Goal: Task Accomplishment & Management: Use online tool/utility

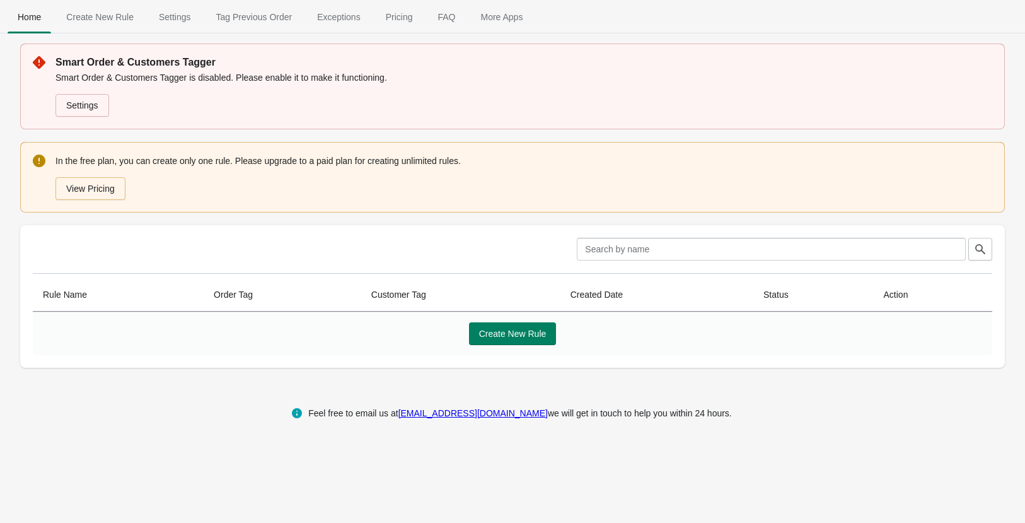
click at [107, 17] on span "Create New Rule" at bounding box center [100, 17] width 88 height 23
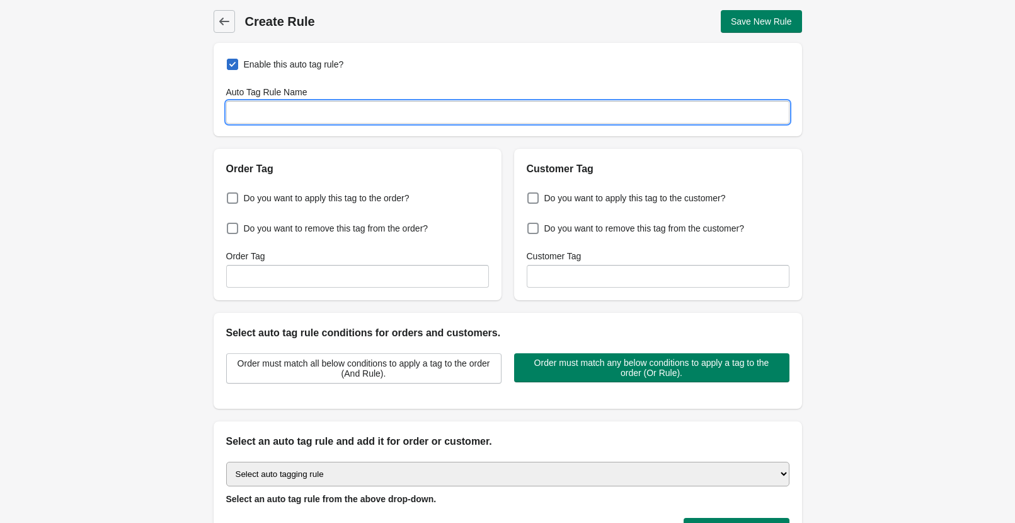
click at [306, 115] on input "Auto Tag Rule Name" at bounding box center [508, 112] width 564 height 23
type input "Product rule tagger"
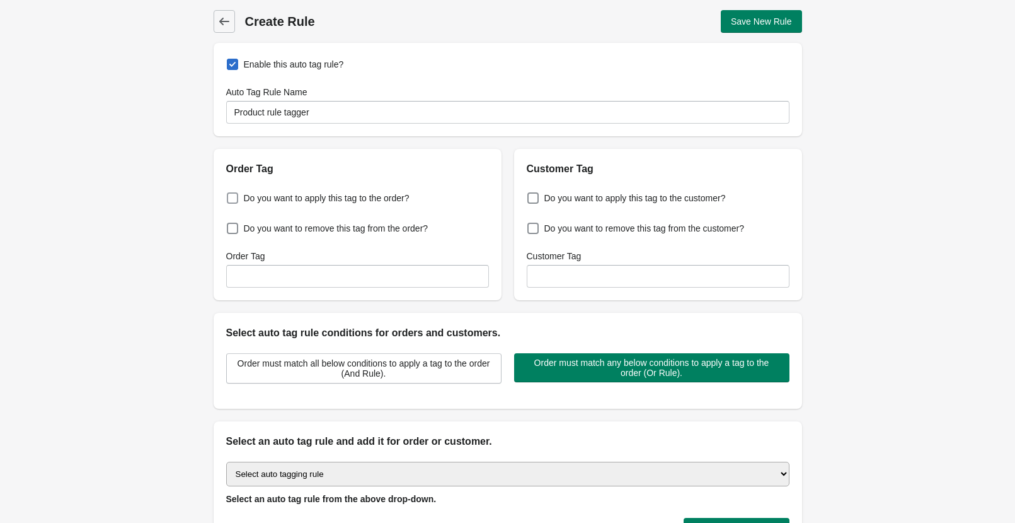
click at [229, 197] on span at bounding box center [232, 197] width 11 height 11
click at [229, 195] on input "Do you want to apply this tag to the order?" at bounding box center [229, 194] width 1 height 1
checkbox input "true"
click at [338, 278] on input "Order Tag" at bounding box center [357, 276] width 263 height 23
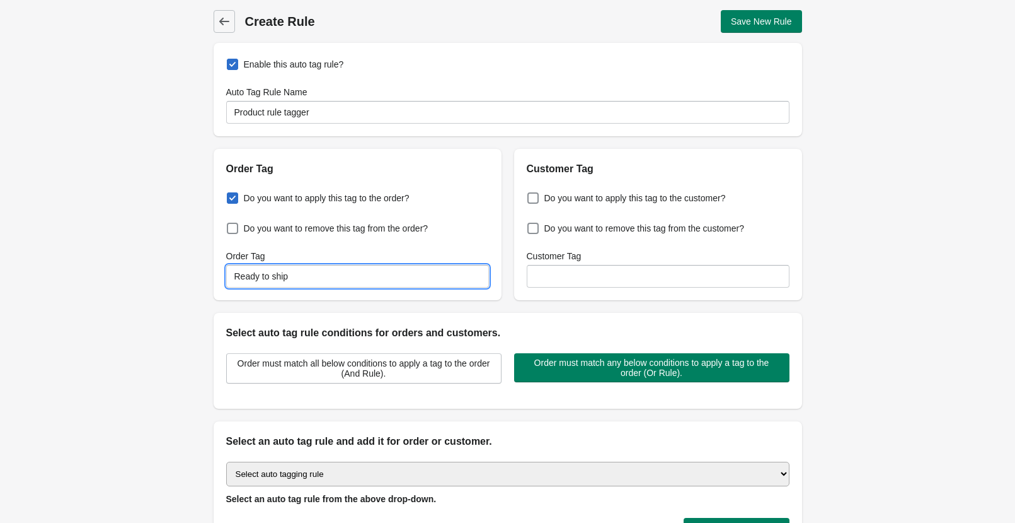
type input "Ready to ship"
drag, startPoint x: 906, startPoint y: 122, endPoint x: 888, endPoint y: 132, distance: 20.9
click at [907, 122] on div "Back Create Rule Save New Rule Enable this auto tag rule? Auto Tag Rule Name Pr…" at bounding box center [507, 305] width 1015 height 611
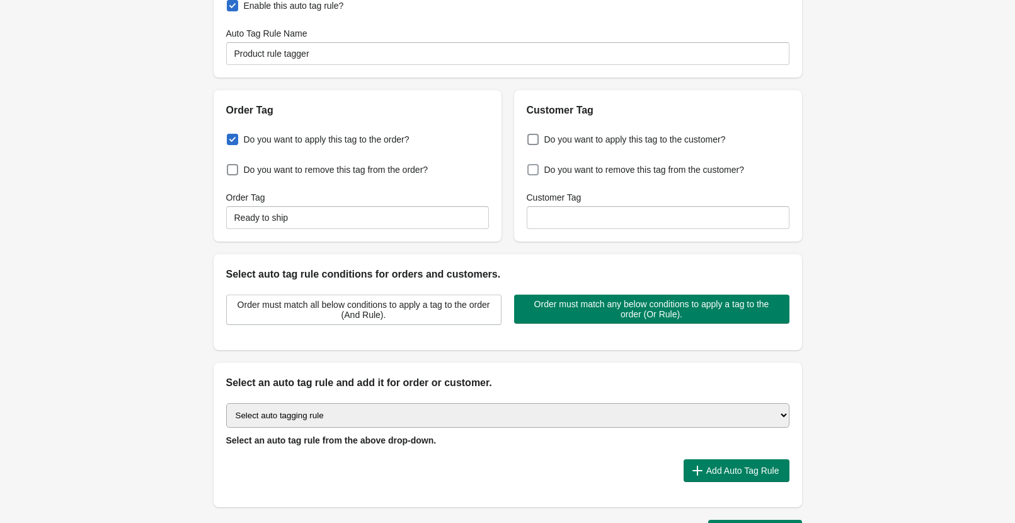
scroll to position [131, 0]
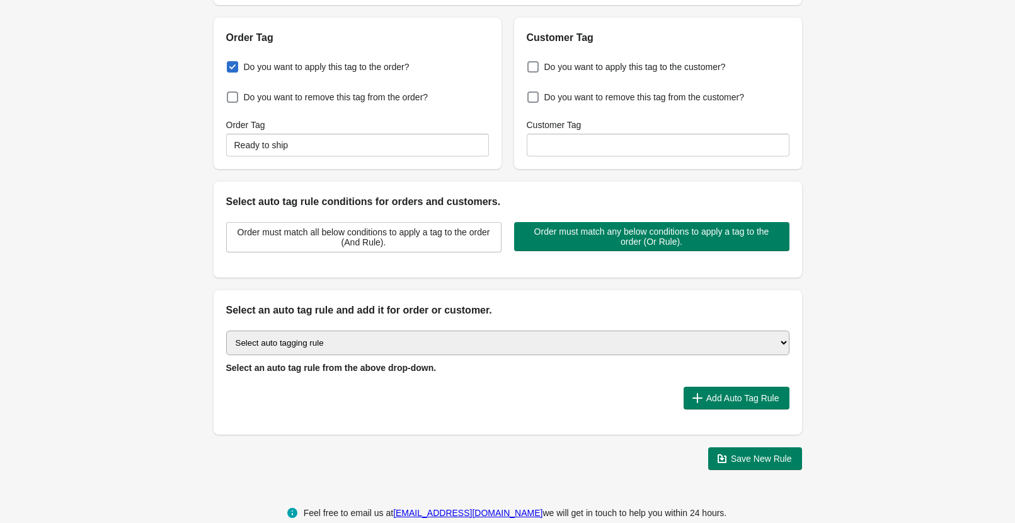
click at [226, 330] on select "Select auto tagging rule Tag by order amount Tag based on the order count (Volu…" at bounding box center [508, 342] width 564 height 25
click at [310, 239] on span "Order must match all below conditions to apply a tag to the order (And Rule)." at bounding box center [364, 237] width 254 height 20
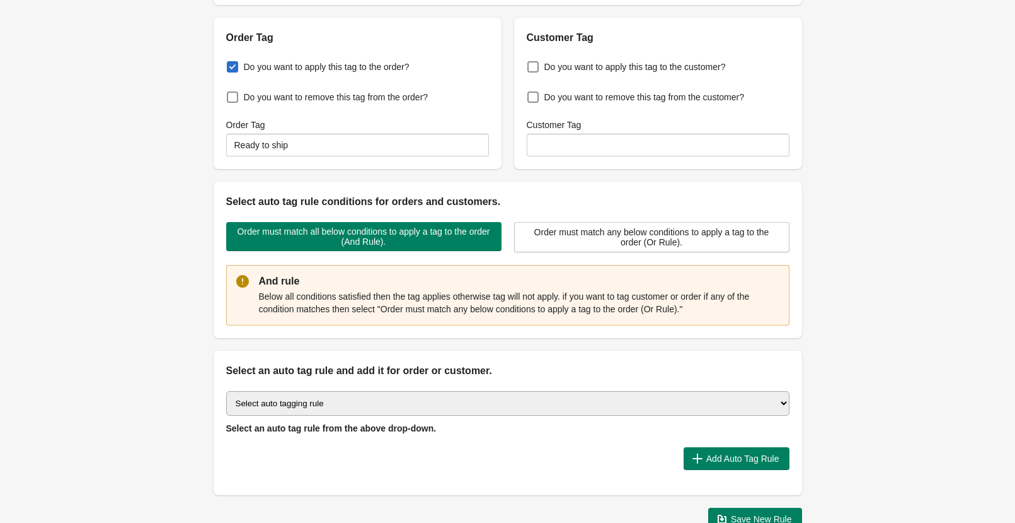
click at [226, 391] on select "Select auto tagging rule Tag by order amount Tag based on the order count (Volu…" at bounding box center [508, 403] width 564 height 25
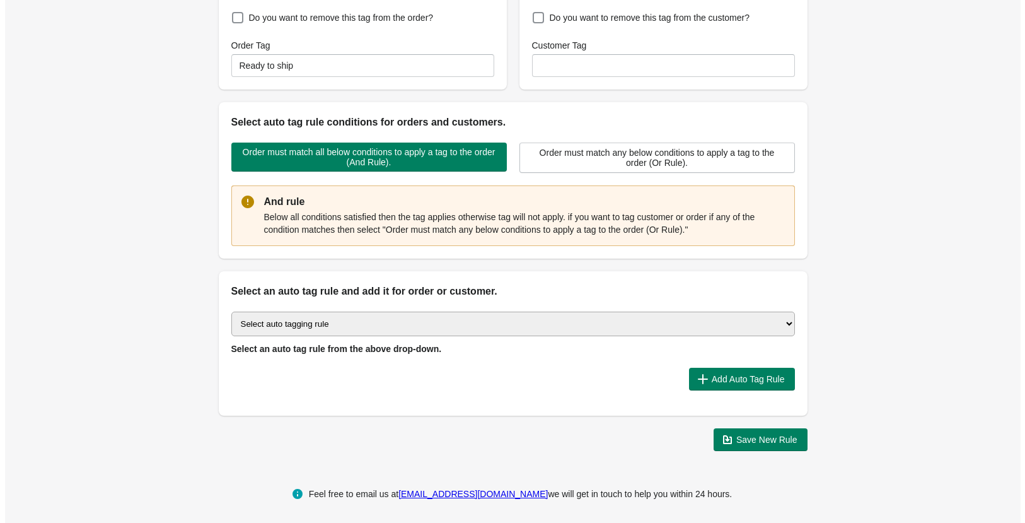
scroll to position [0, 0]
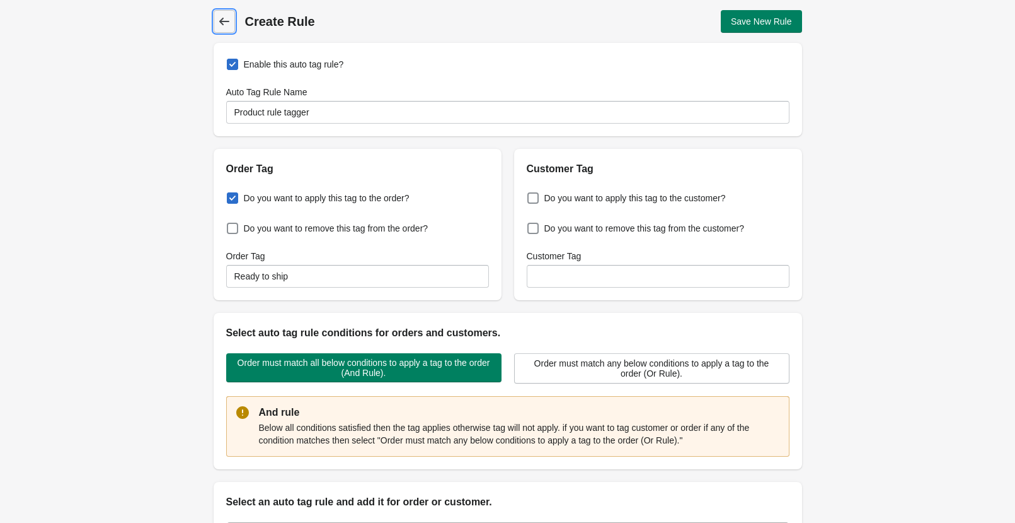
click at [221, 22] on icon at bounding box center [224, 22] width 10 height 8
